Goal: Task Accomplishment & Management: Manage account settings

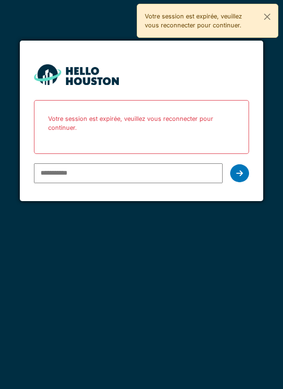
type input "**********"
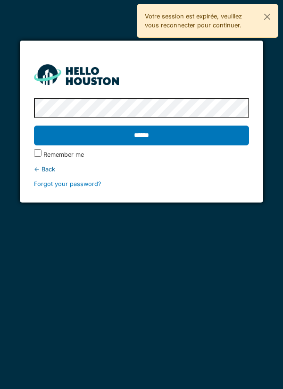
click at [196, 140] on input "******" at bounding box center [142, 136] width 216 height 20
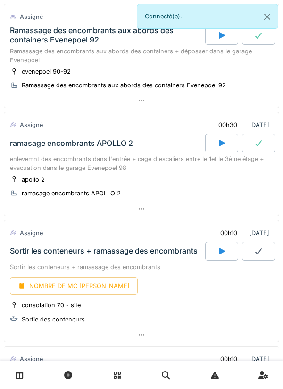
scroll to position [423, 0]
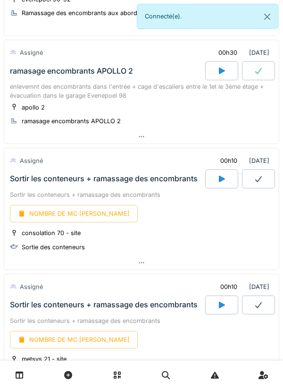
click at [226, 178] on icon at bounding box center [221, 179] width 9 height 8
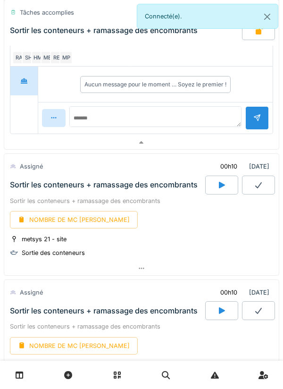
scroll to position [761, 0]
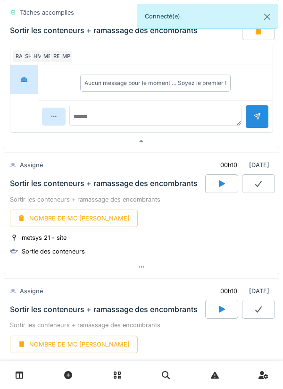
click at [219, 184] on icon at bounding box center [222, 183] width 6 height 7
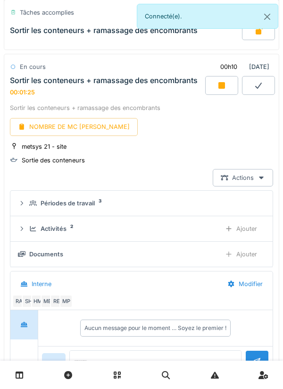
scroll to position [855, 0]
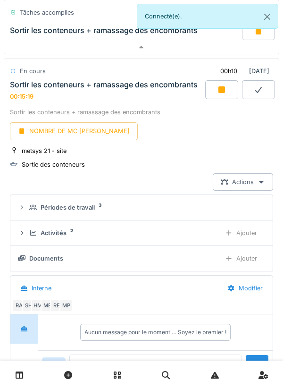
click at [217, 98] on div at bounding box center [221, 89] width 33 height 19
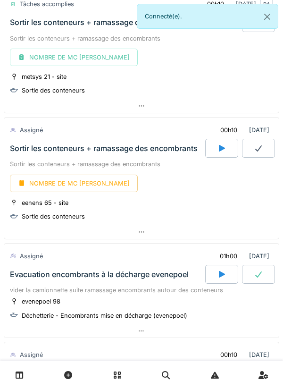
scroll to position [924, 0]
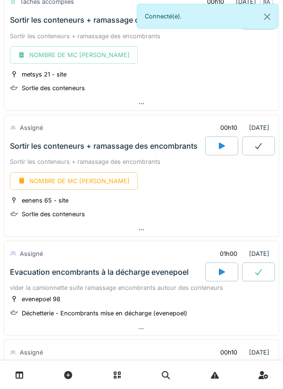
click at [221, 150] on icon at bounding box center [221, 146] width 9 height 8
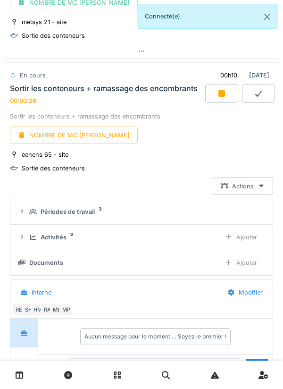
scroll to position [976, 0]
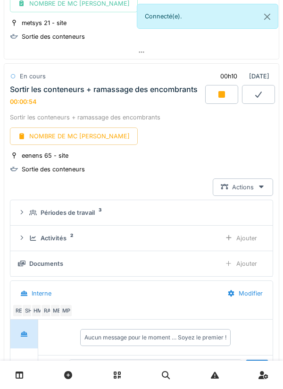
click at [33, 308] on div "HM" at bounding box center [37, 310] width 13 height 13
click at [31, 313] on div "SH" at bounding box center [28, 310] width 13 height 13
click at [90, 272] on div "Documents Ajouter" at bounding box center [141, 263] width 247 height 17
click at [64, 311] on div "MP" at bounding box center [65, 310] width 13 height 13
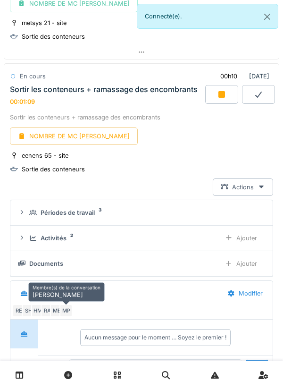
click at [70, 312] on div "MP" at bounding box center [65, 310] width 13 height 13
click at [59, 307] on div "MP" at bounding box center [65, 310] width 13 height 13
click at [55, 305] on div "ME" at bounding box center [56, 310] width 13 height 13
click at [70, 311] on div "MP" at bounding box center [65, 310] width 13 height 13
click at [72, 311] on div "MP" at bounding box center [65, 310] width 13 height 13
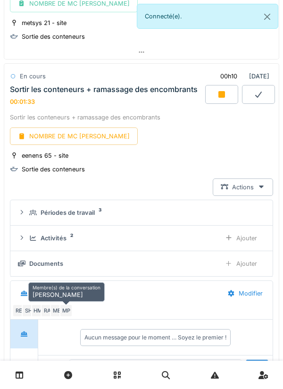
click at [66, 314] on div "MP" at bounding box center [65, 310] width 13 height 13
click at [97, 306] on div "RE SH HM RA ME MP" at bounding box center [139, 310] width 255 height 13
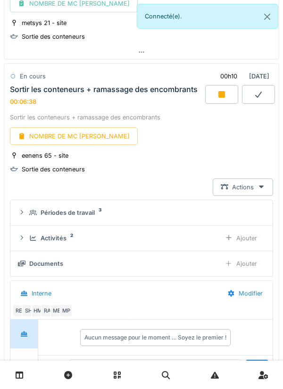
click at [225, 93] on icon at bounding box center [222, 94] width 7 height 7
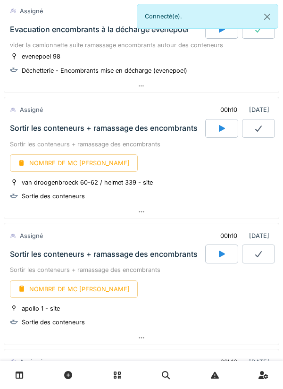
scroll to position [1172, 0]
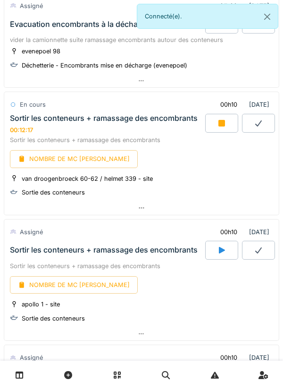
click at [3, 353] on div "mar. 30 septembre 2025 Par jour En retard 125 En cours 07h30 30/09/2025 Entreti…" at bounding box center [141, 194] width 283 height 389
click at [148, 208] on div at bounding box center [141, 208] width 275 height 14
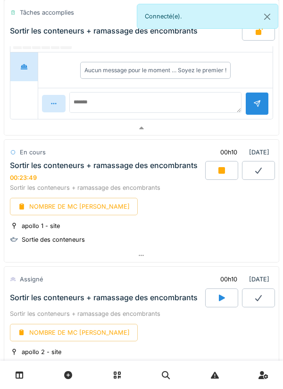
scroll to position [1504, 0]
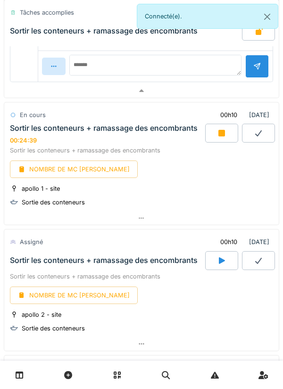
click at [219, 133] on icon at bounding box center [222, 133] width 7 height 7
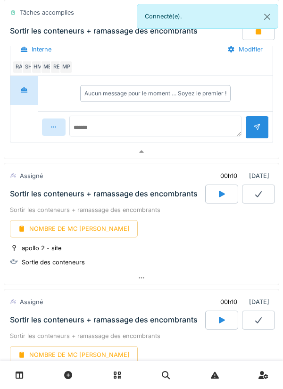
scroll to position [1787, 0]
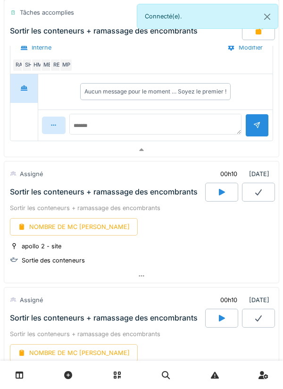
click at [220, 194] on icon at bounding box center [222, 192] width 6 height 7
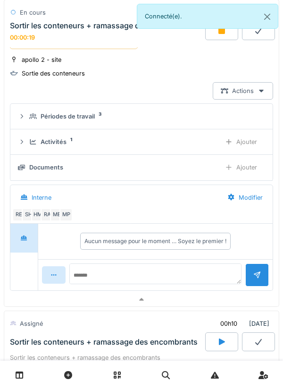
scroll to position [1940, 0]
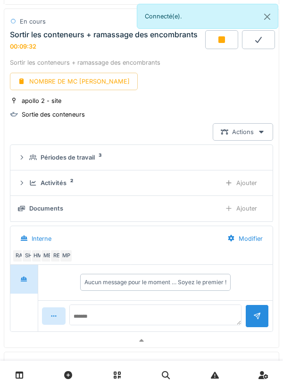
click at [219, 43] on icon at bounding box center [221, 40] width 9 height 8
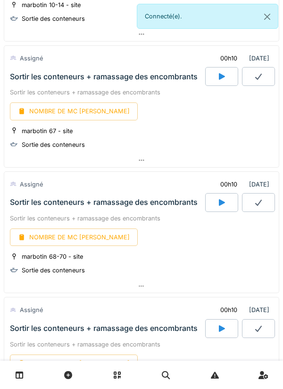
scroll to position [2270, 0]
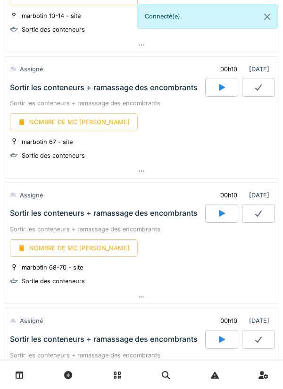
click at [226, 89] on icon at bounding box center [221, 88] width 9 height 8
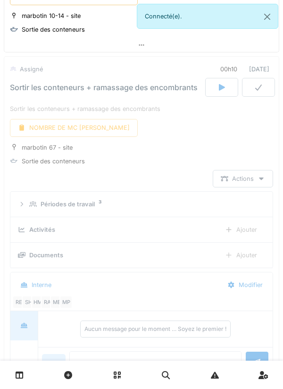
scroll to position [2289, 0]
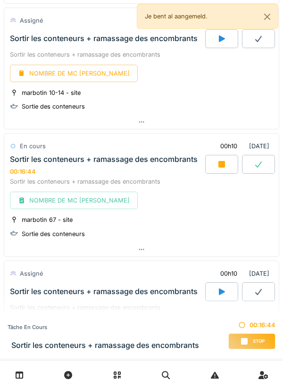
scroll to position [1546, 0]
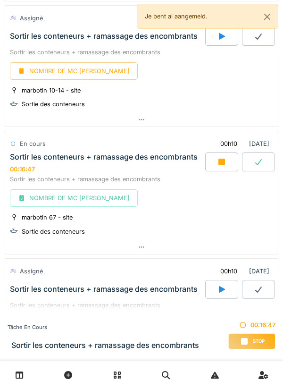
click at [226, 164] on icon at bounding box center [221, 162] width 9 height 8
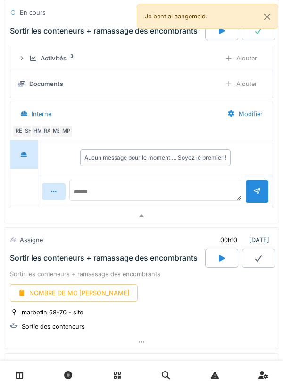
scroll to position [1795, 0]
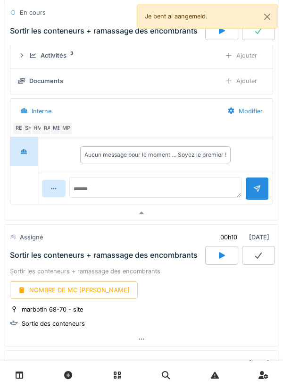
click at [220, 258] on icon at bounding box center [222, 255] width 6 height 7
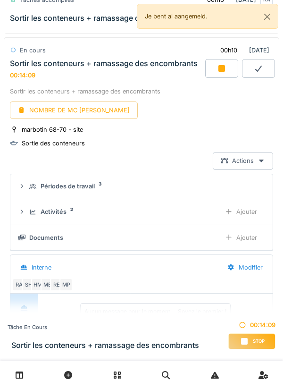
scroll to position [1980, 0]
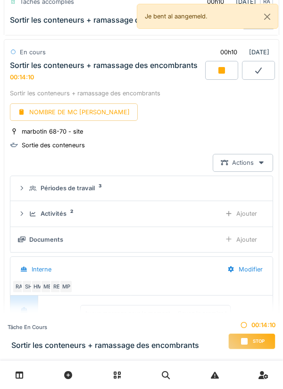
click at [14, 376] on link at bounding box center [20, 375] width 24 height 22
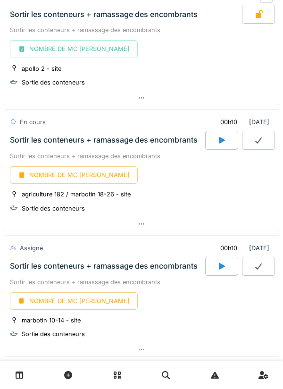
scroll to position [1319, 0]
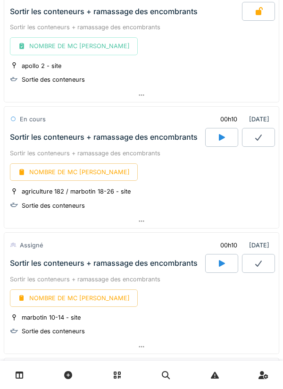
click at [219, 140] on icon at bounding box center [222, 137] width 6 height 7
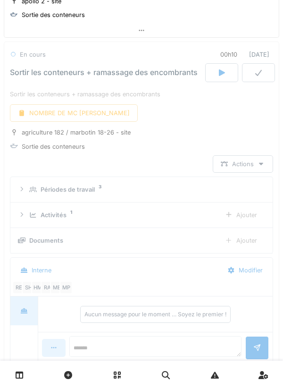
scroll to position [1388, 0]
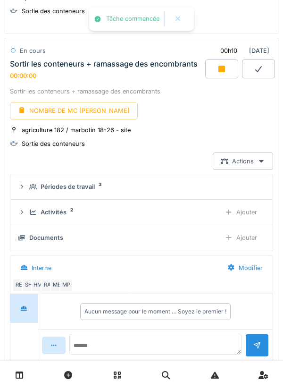
click at [22, 375] on icon at bounding box center [20, 375] width 8 height 8
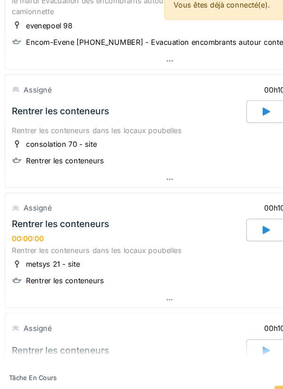
scroll to position [2099, 0]
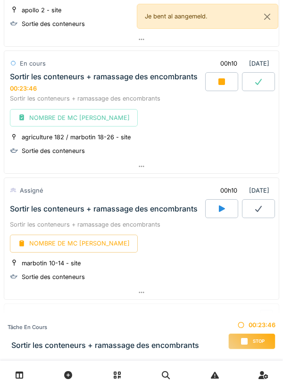
scroll to position [1374, 0]
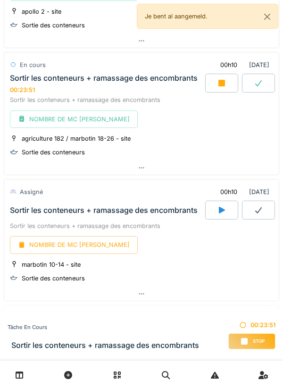
click at [219, 91] on div at bounding box center [221, 83] width 33 height 19
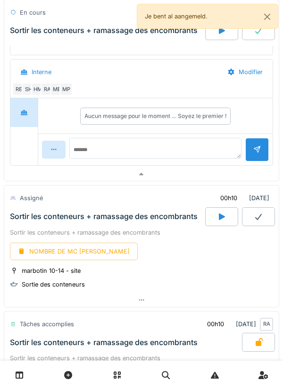
scroll to position [1618, 0]
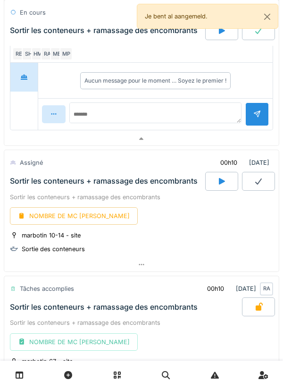
click at [221, 178] on div at bounding box center [221, 181] width 33 height 19
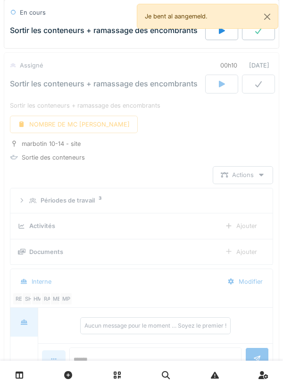
scroll to position [1730, 0]
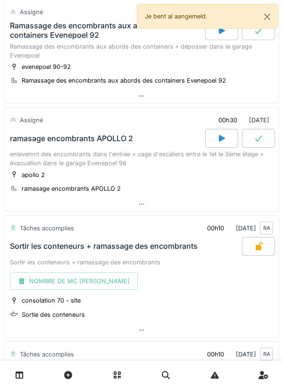
scroll to position [365, 0]
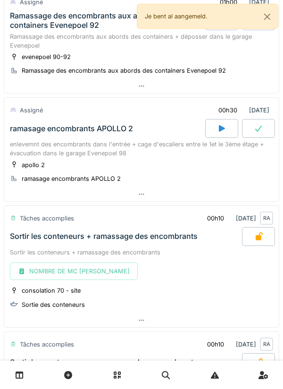
click at [253, 287] on div "consolation 70 - site Sortie des conteneurs" at bounding box center [141, 298] width 263 height 24
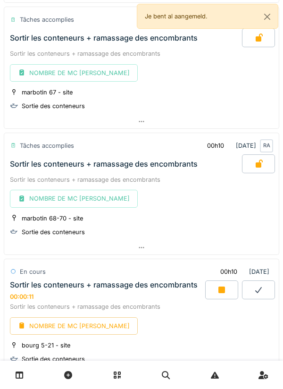
scroll to position [1657, 0]
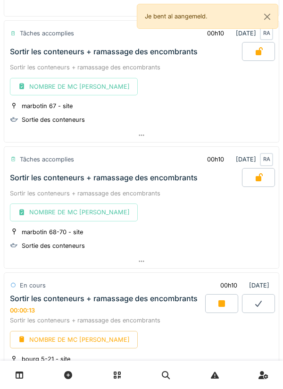
click at [29, 374] on link at bounding box center [20, 375] width 24 height 22
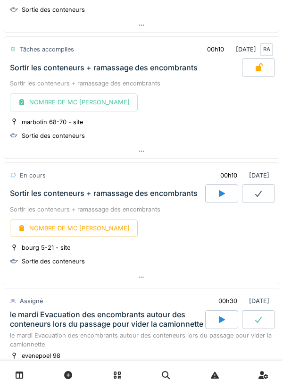
scroll to position [1777, 0]
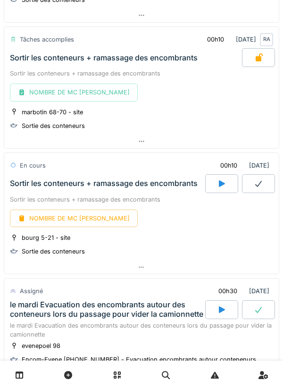
click at [227, 185] on div at bounding box center [221, 183] width 33 height 19
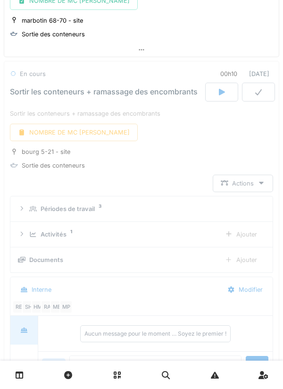
scroll to position [1892, 0]
